Goal: Information Seeking & Learning: Find specific fact

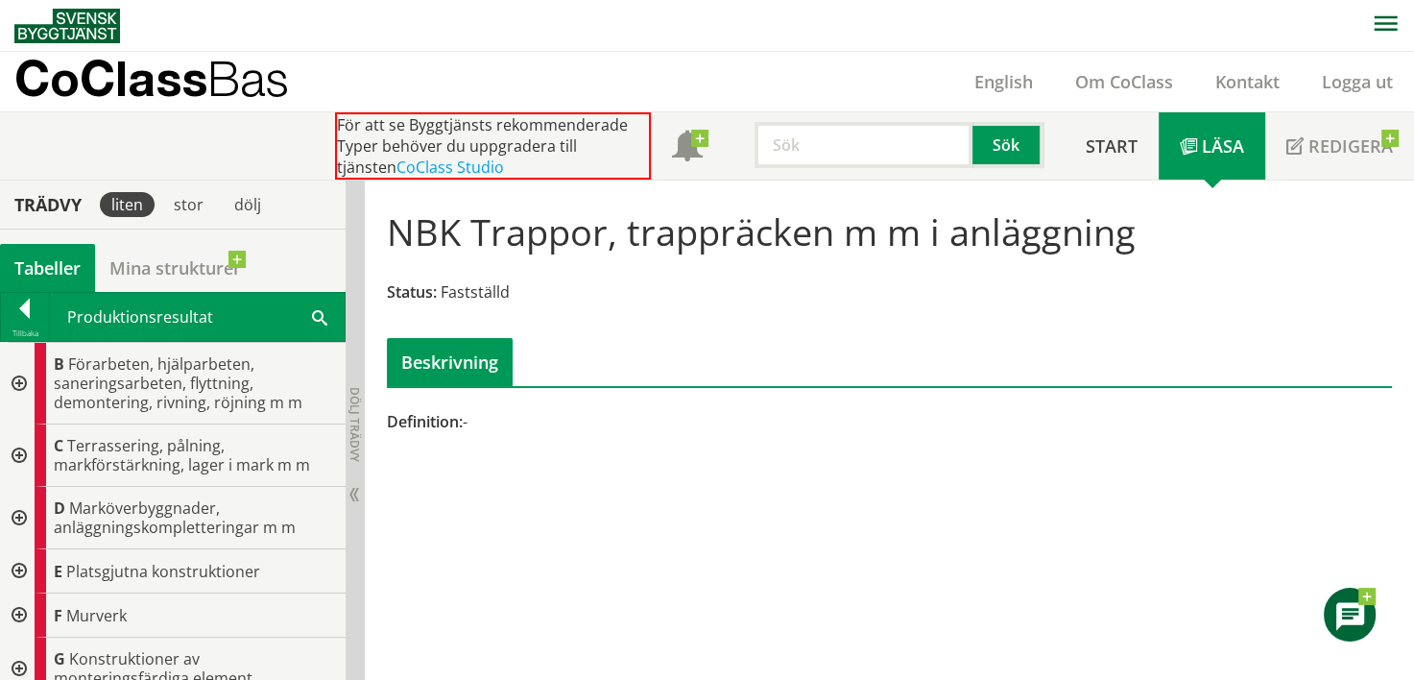
scroll to position [864, 0]
click at [24, 299] on div at bounding box center [25, 312] width 48 height 27
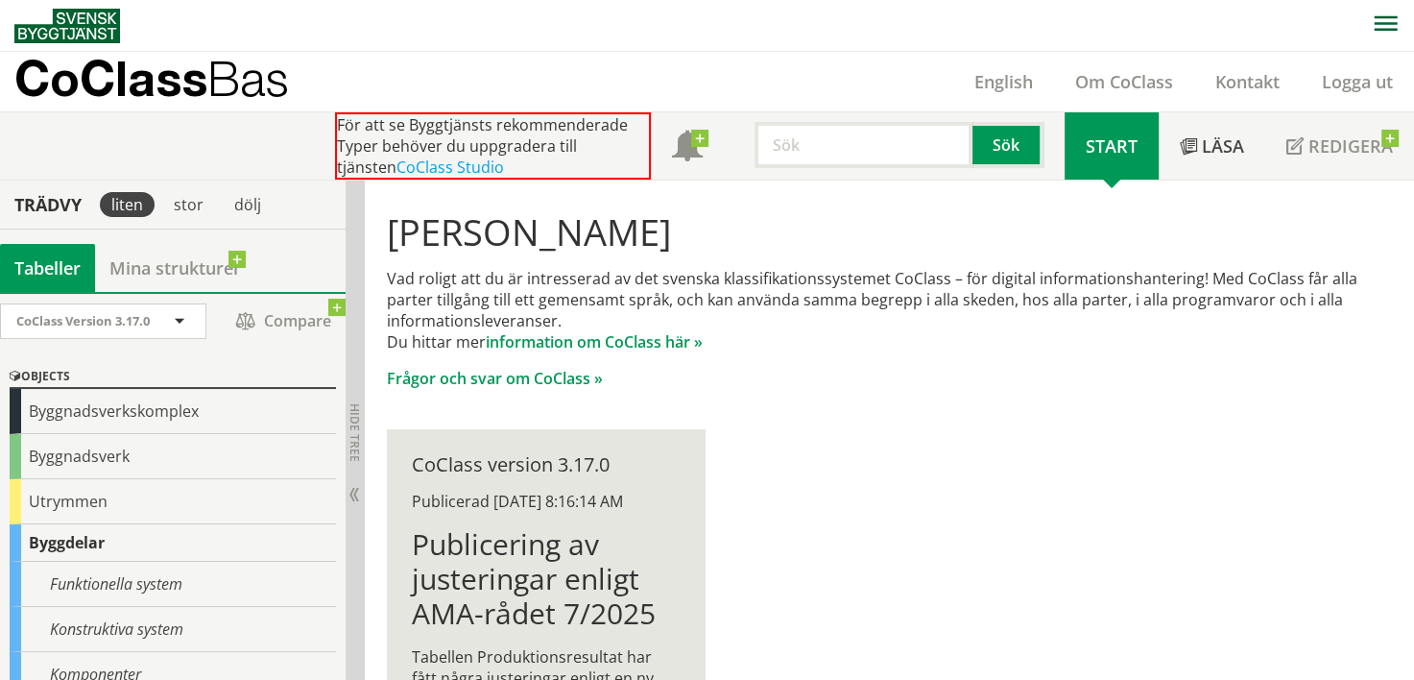
click at [818, 150] on input "text" at bounding box center [863, 145] width 218 height 46
type input "g"
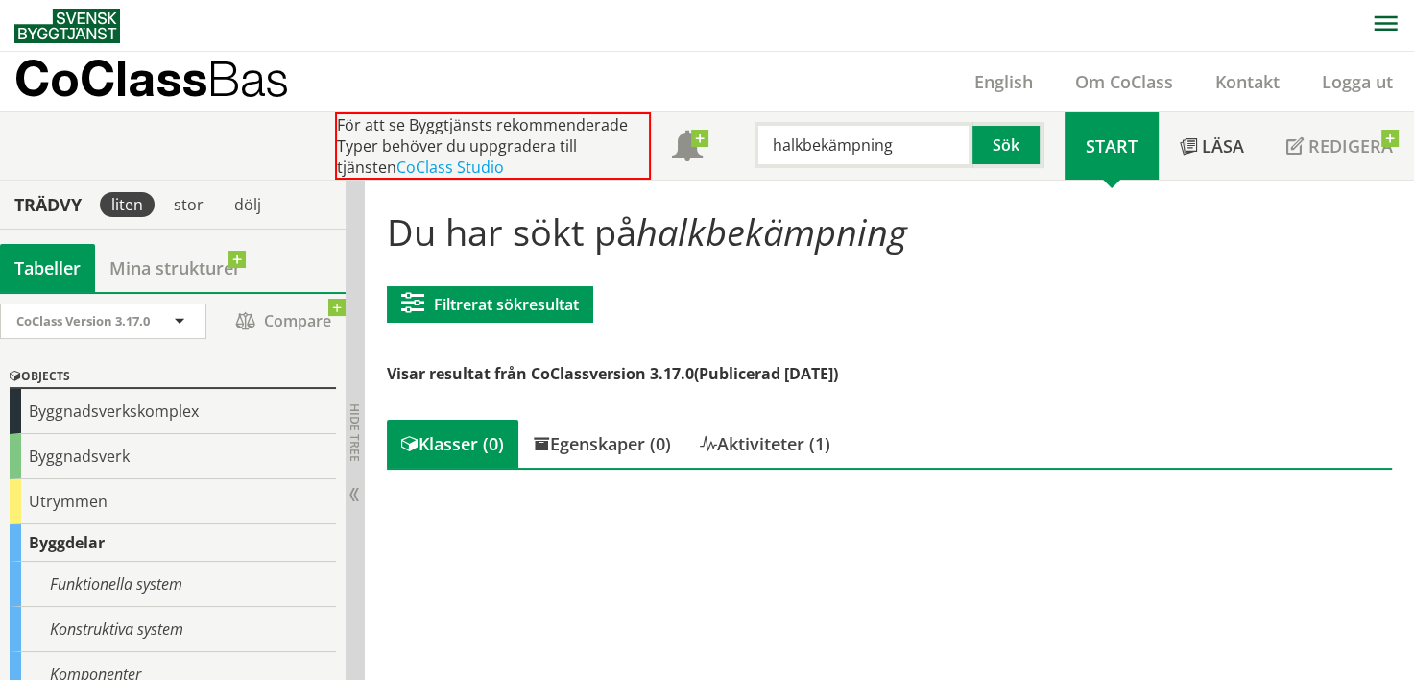
click at [850, 146] on input "halkbekämpning" at bounding box center [863, 145] width 218 height 46
click at [843, 150] on input "halkbekämpning" at bounding box center [863, 145] width 218 height 46
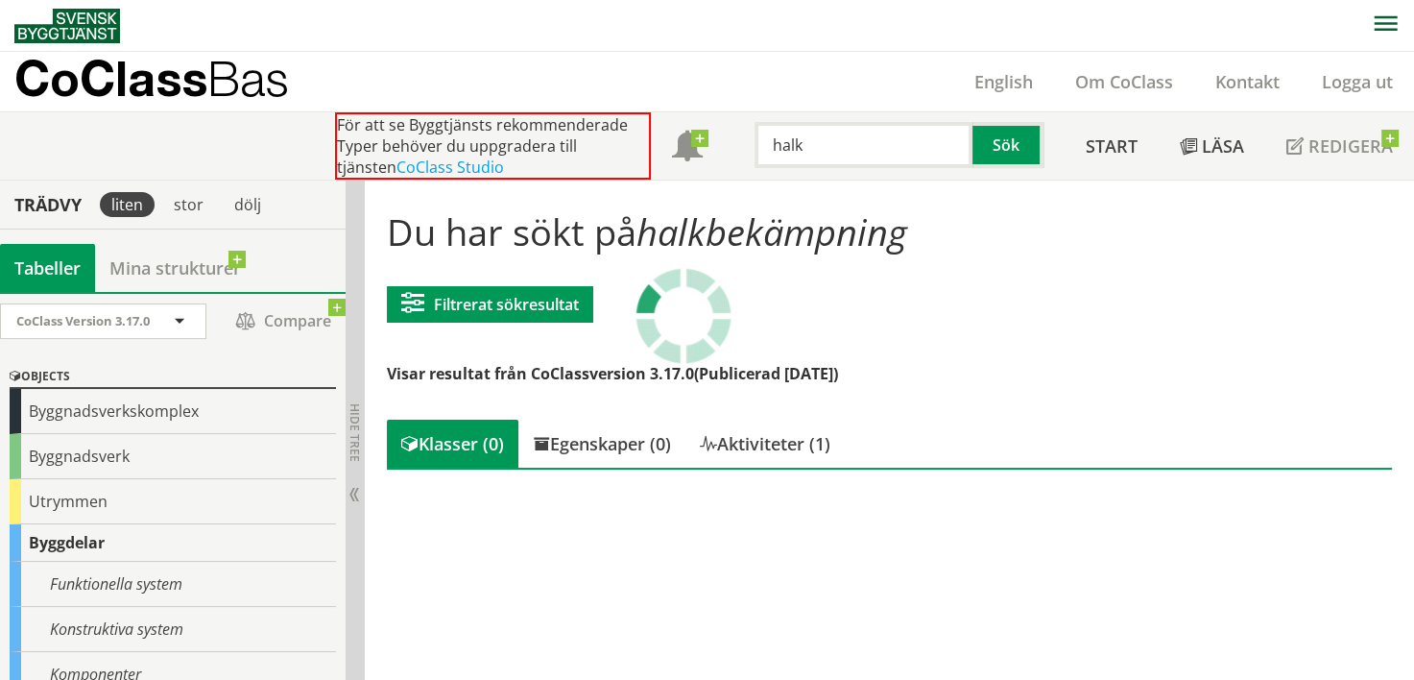
click at [854, 146] on input "halk" at bounding box center [863, 145] width 218 height 46
click at [852, 146] on input "halk" at bounding box center [863, 145] width 218 height 46
click at [857, 144] on input "sopning" at bounding box center [863, 145] width 218 height 46
type input "sop"
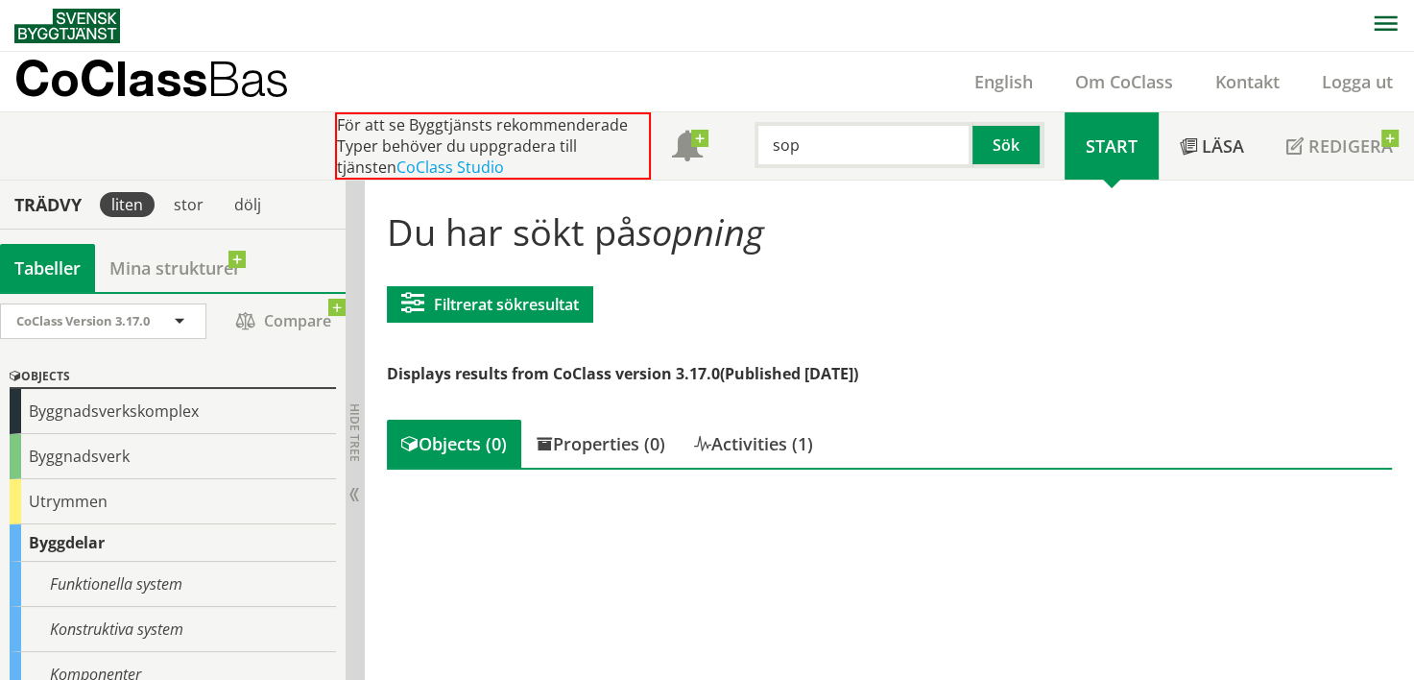
click at [857, 144] on input "sop" at bounding box center [863, 145] width 218 height 46
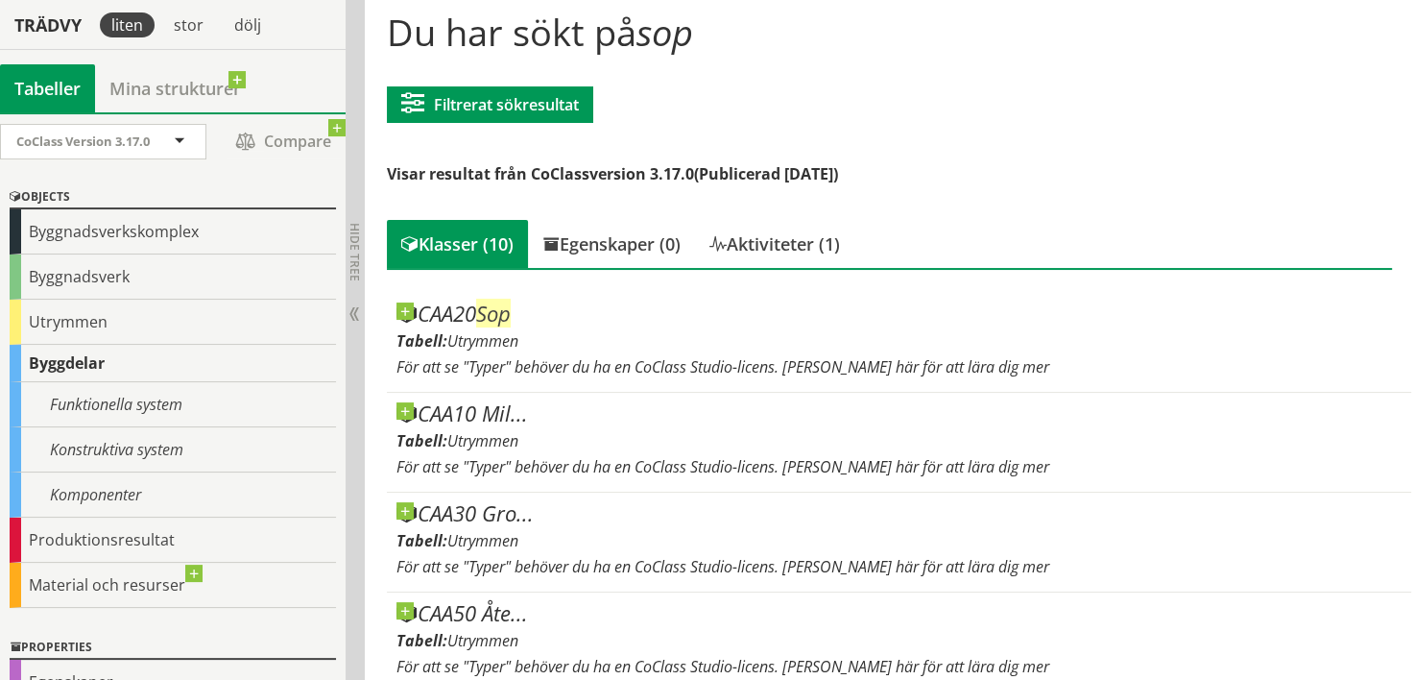
scroll to position [202, 0]
